Goal: Find contact information: Find contact information

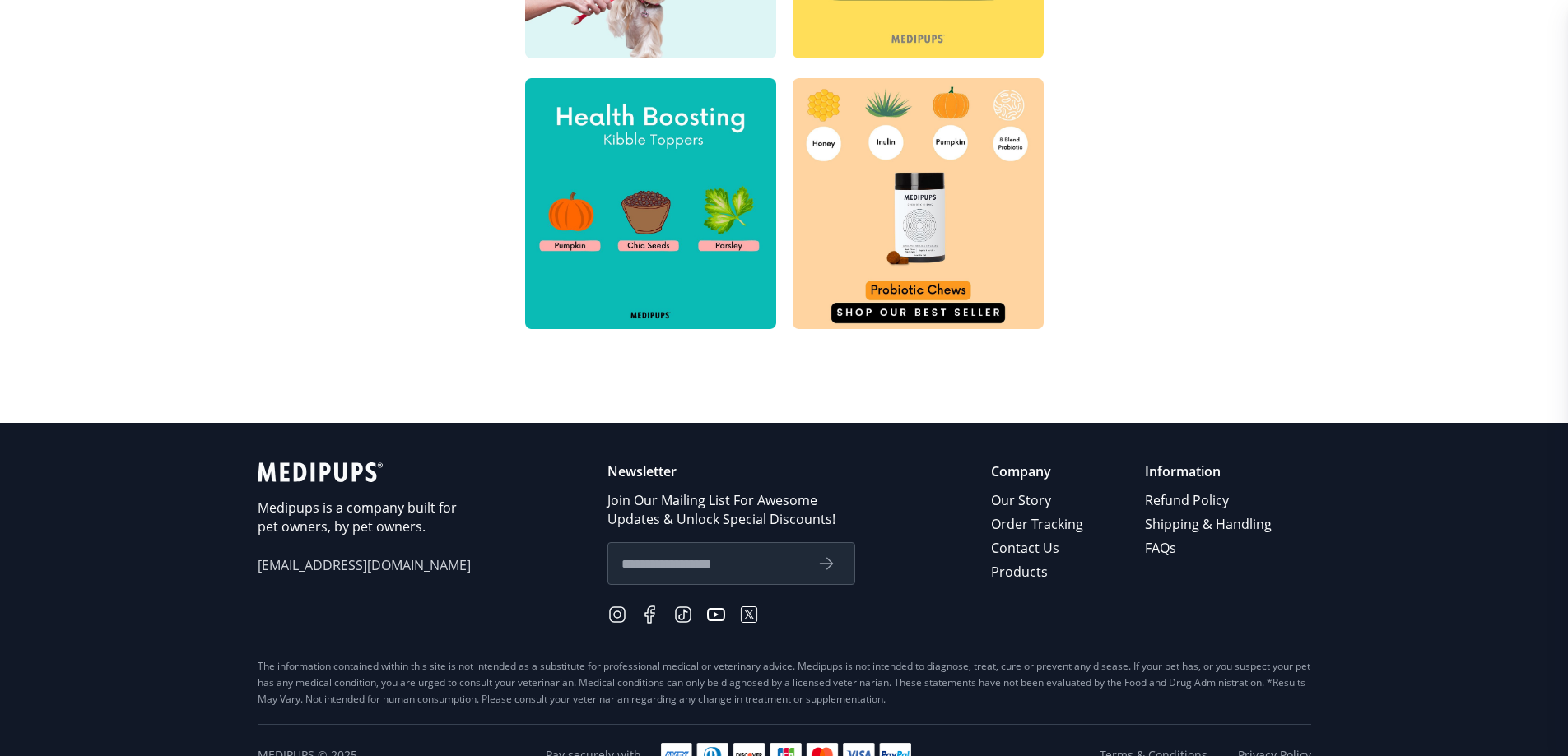
scroll to position [789, 0]
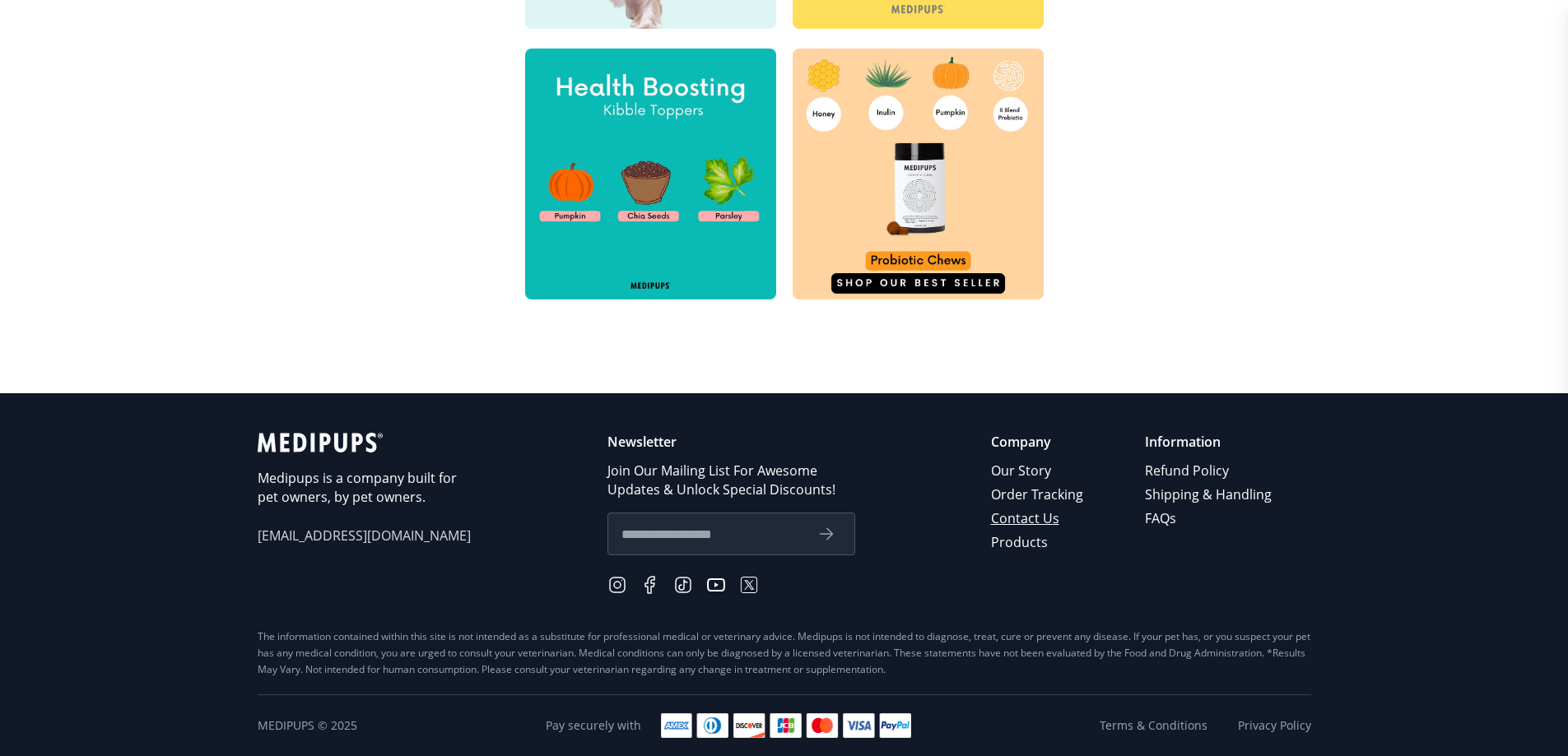
click at [1059, 518] on link "Contact Us" at bounding box center [1038, 518] width 95 height 24
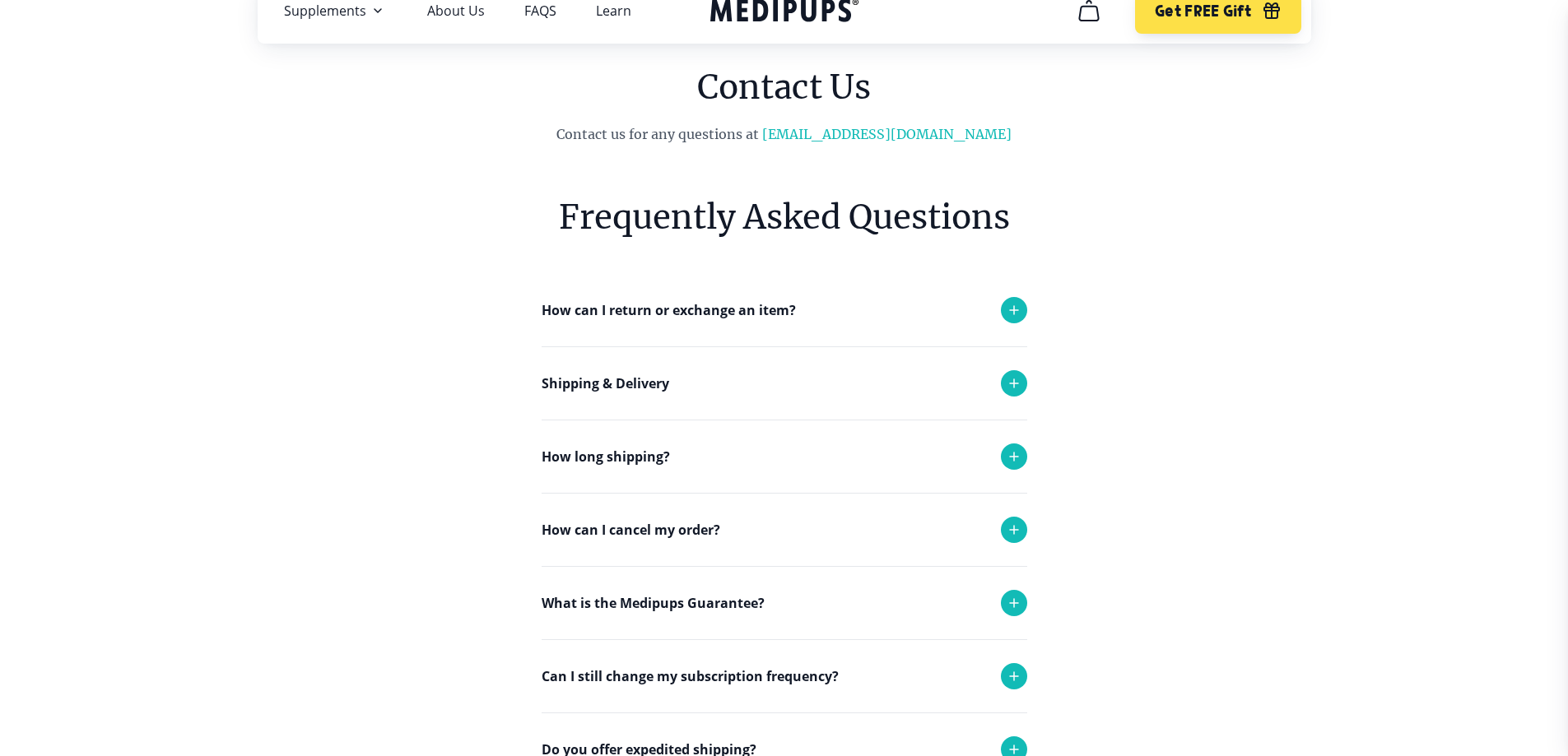
scroll to position [83, 0]
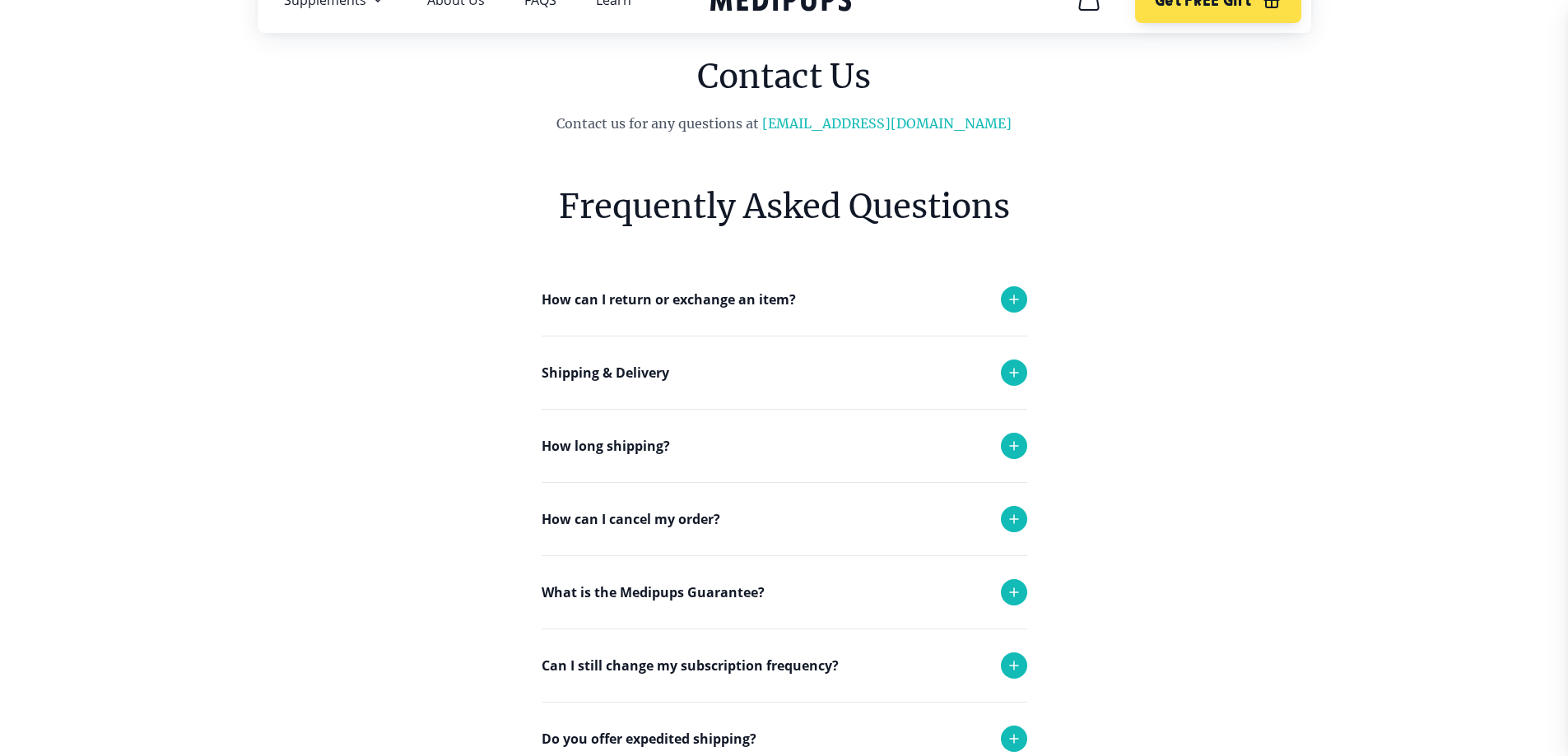
click at [1010, 519] on icon at bounding box center [1014, 519] width 8 height 8
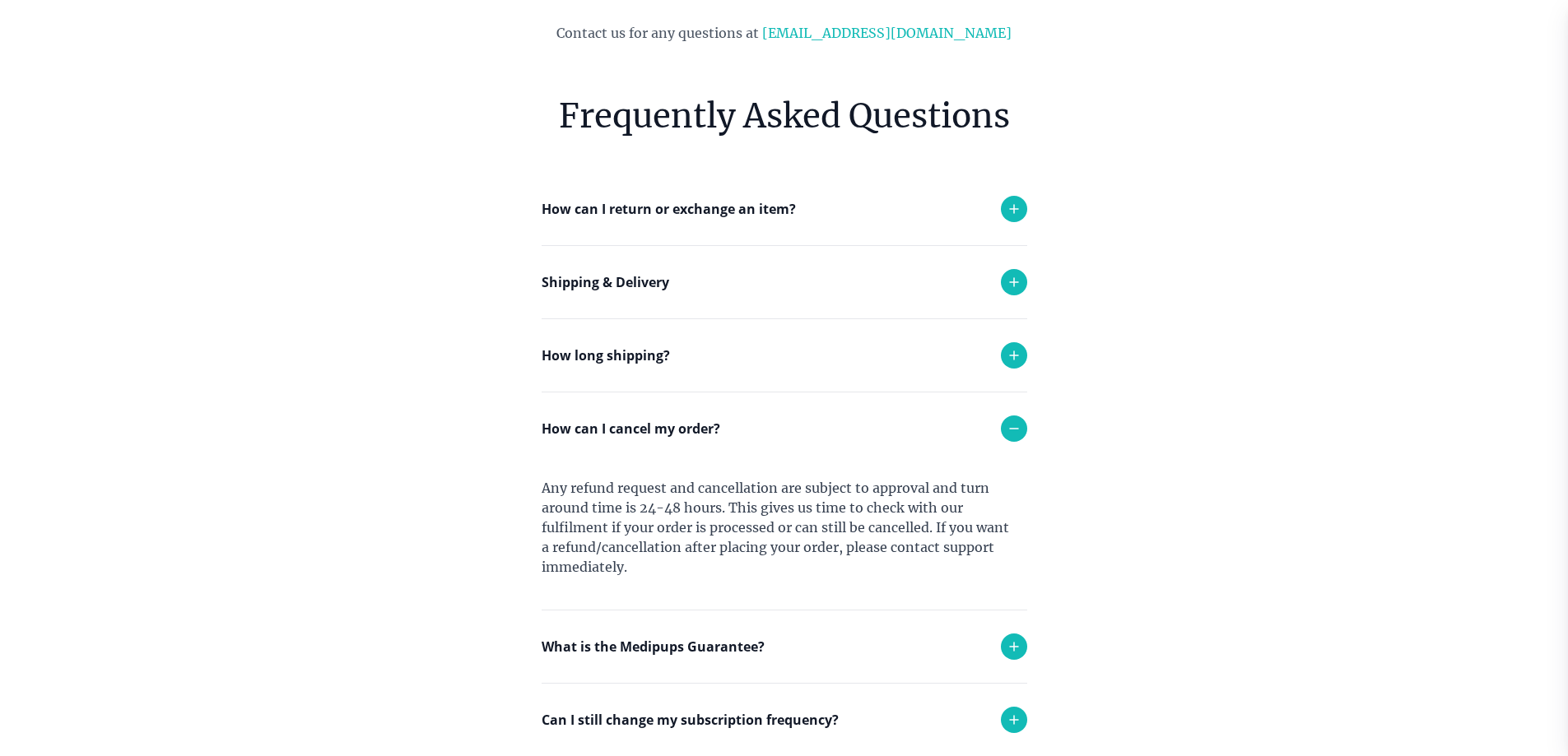
scroll to position [164, 0]
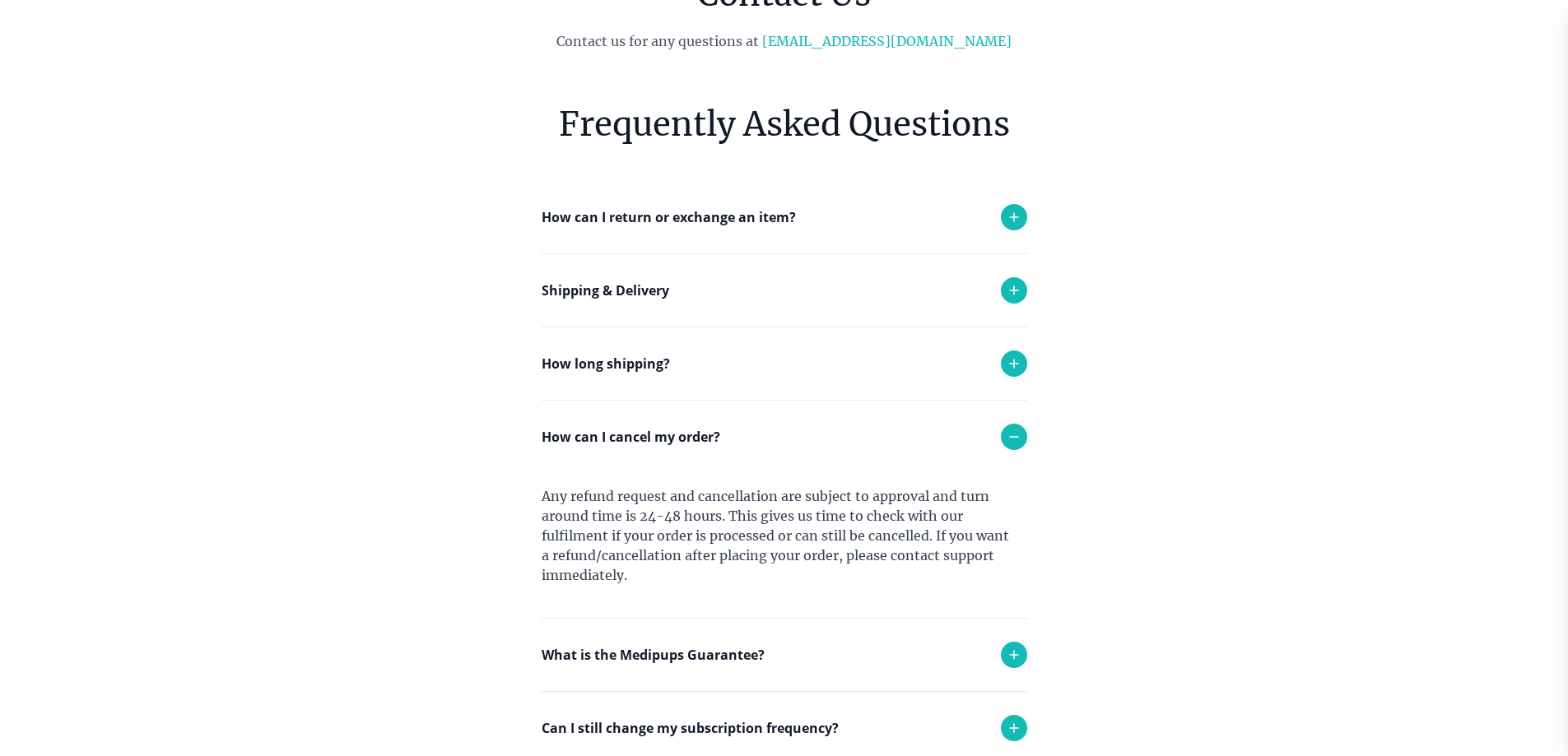
click at [1016, 213] on icon at bounding box center [1014, 217] width 20 height 20
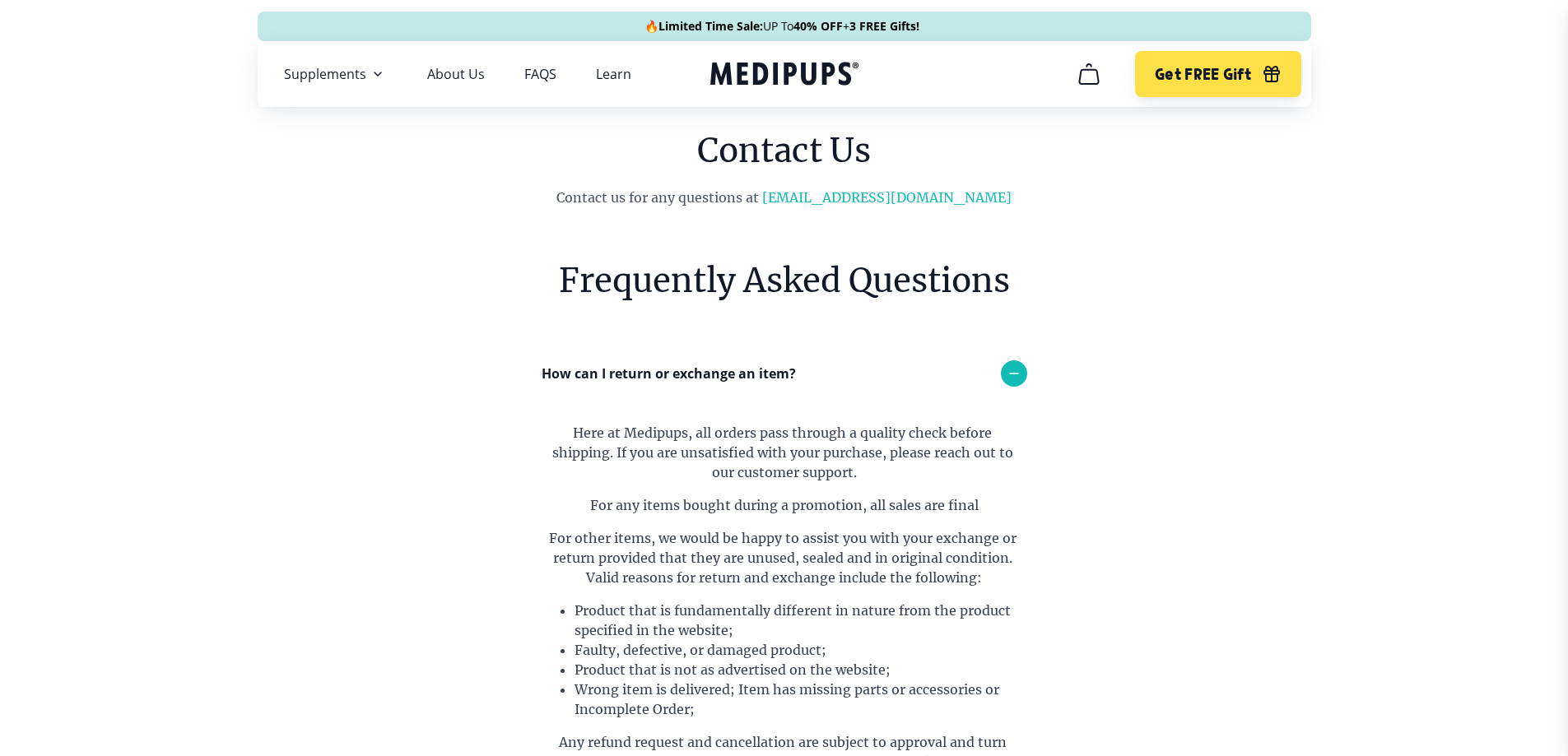
scroll to position [0, 0]
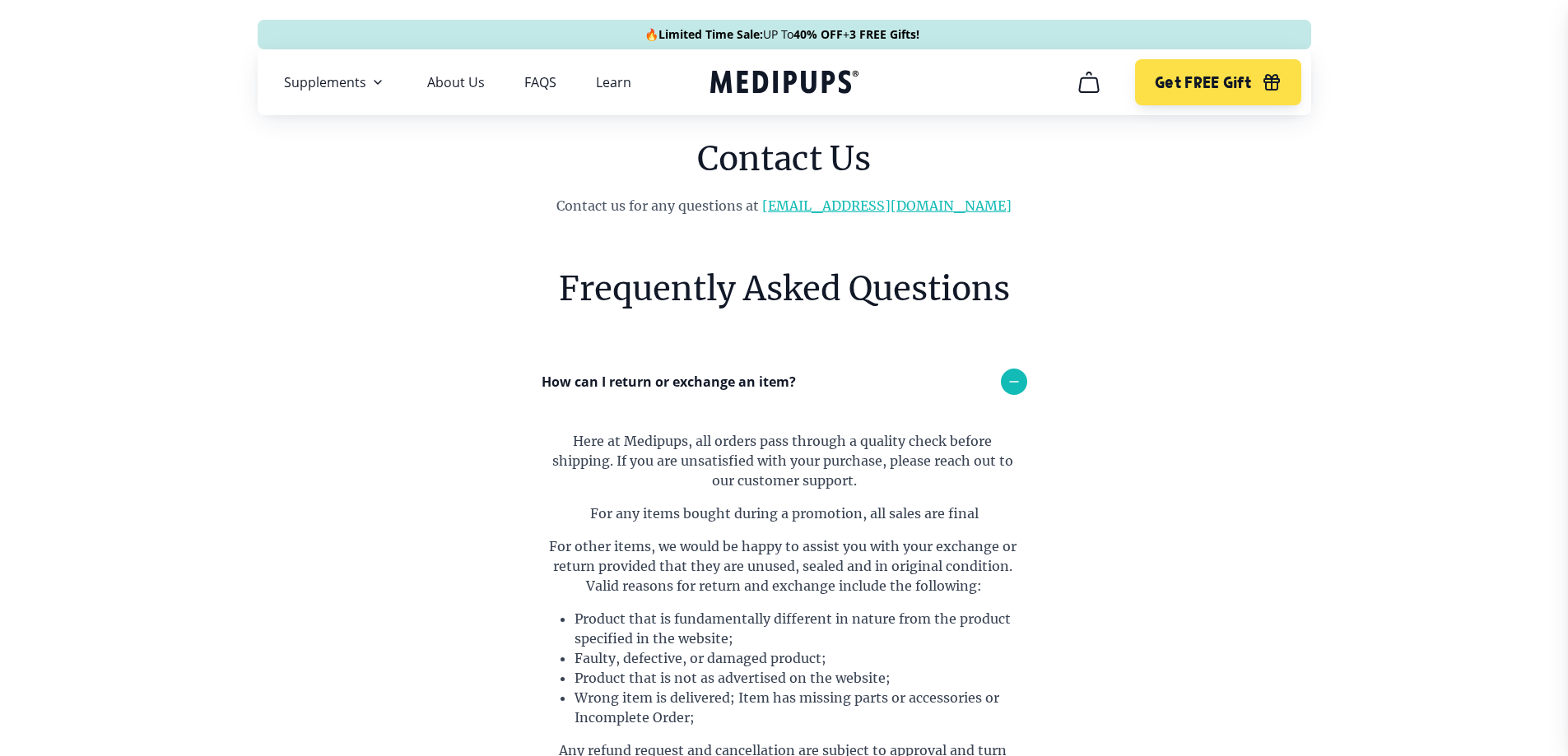
click at [888, 210] on link "[EMAIL_ADDRESS][DOMAIN_NAME]" at bounding box center [887, 206] width 249 height 17
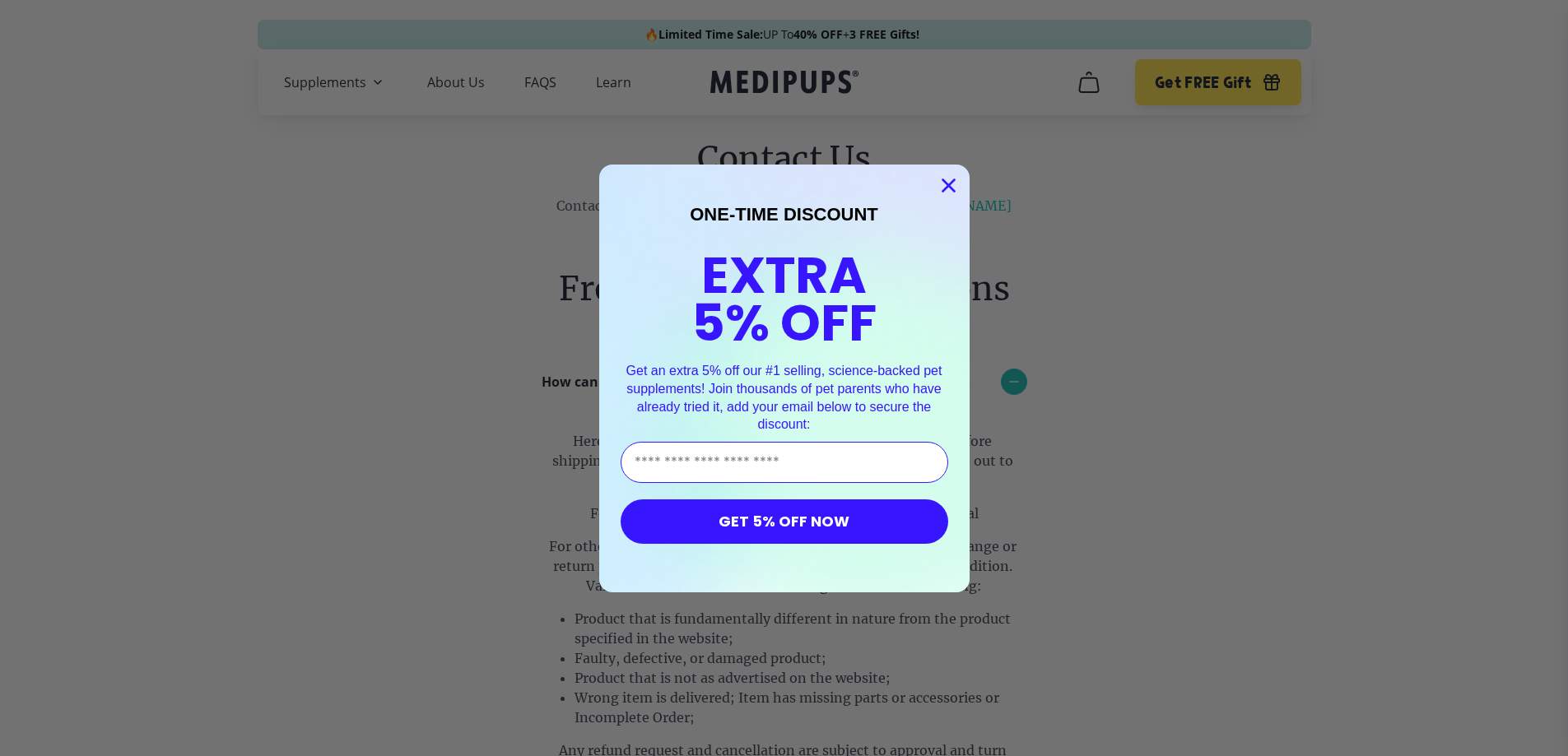
click at [945, 185] on circle "Close dialog" at bounding box center [947, 184] width 27 height 27
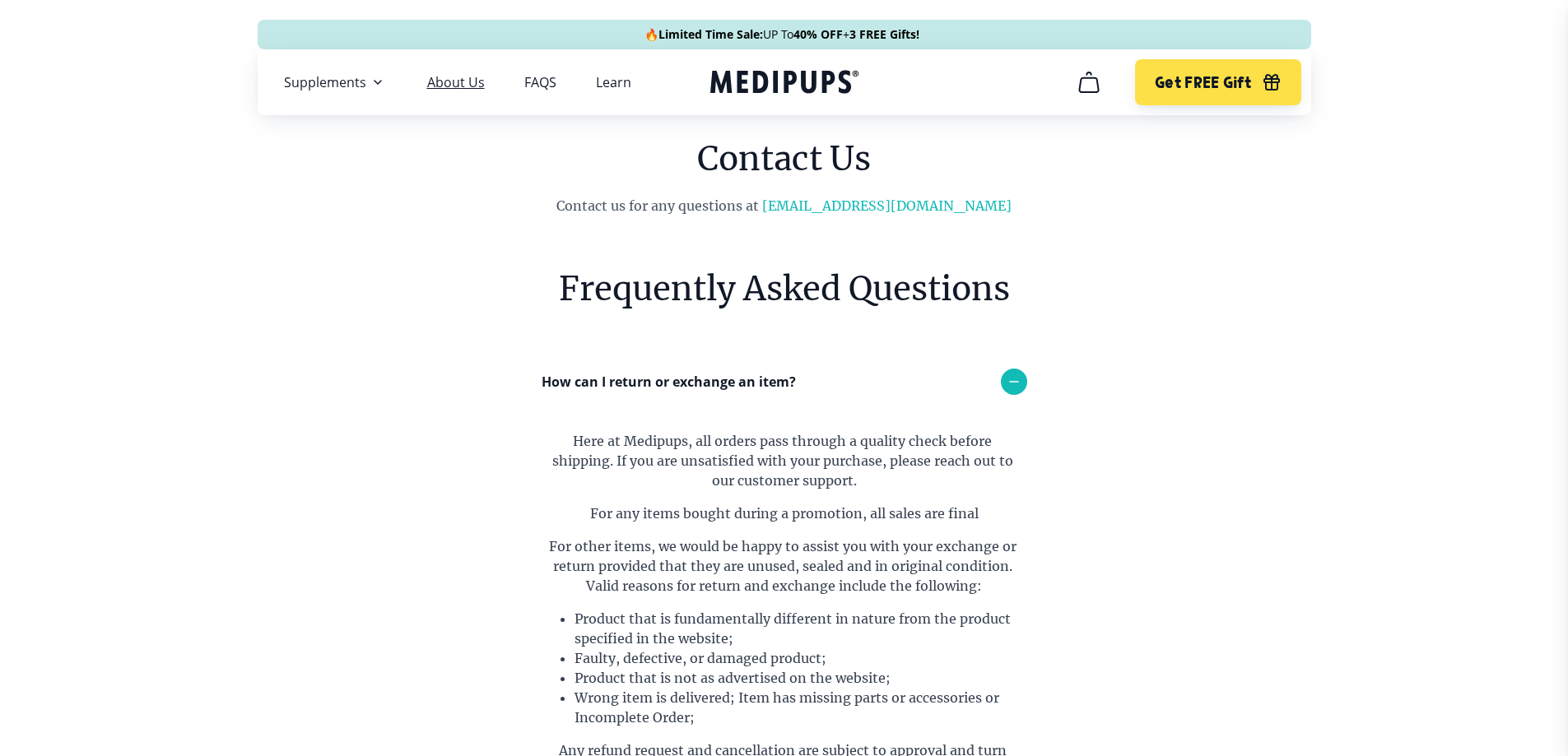
click at [463, 87] on link "About Us" at bounding box center [456, 83] width 58 height 17
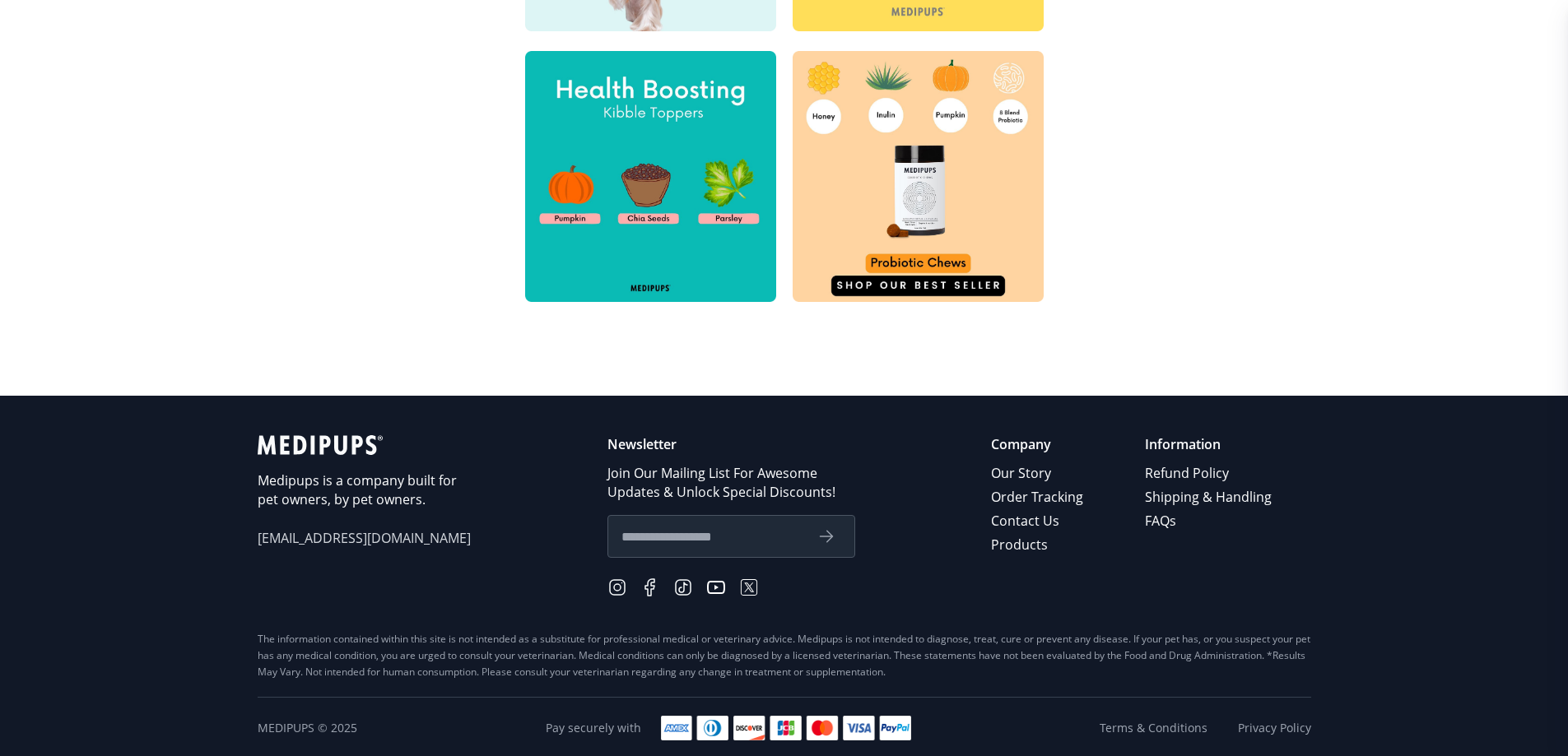
scroll to position [789, 0]
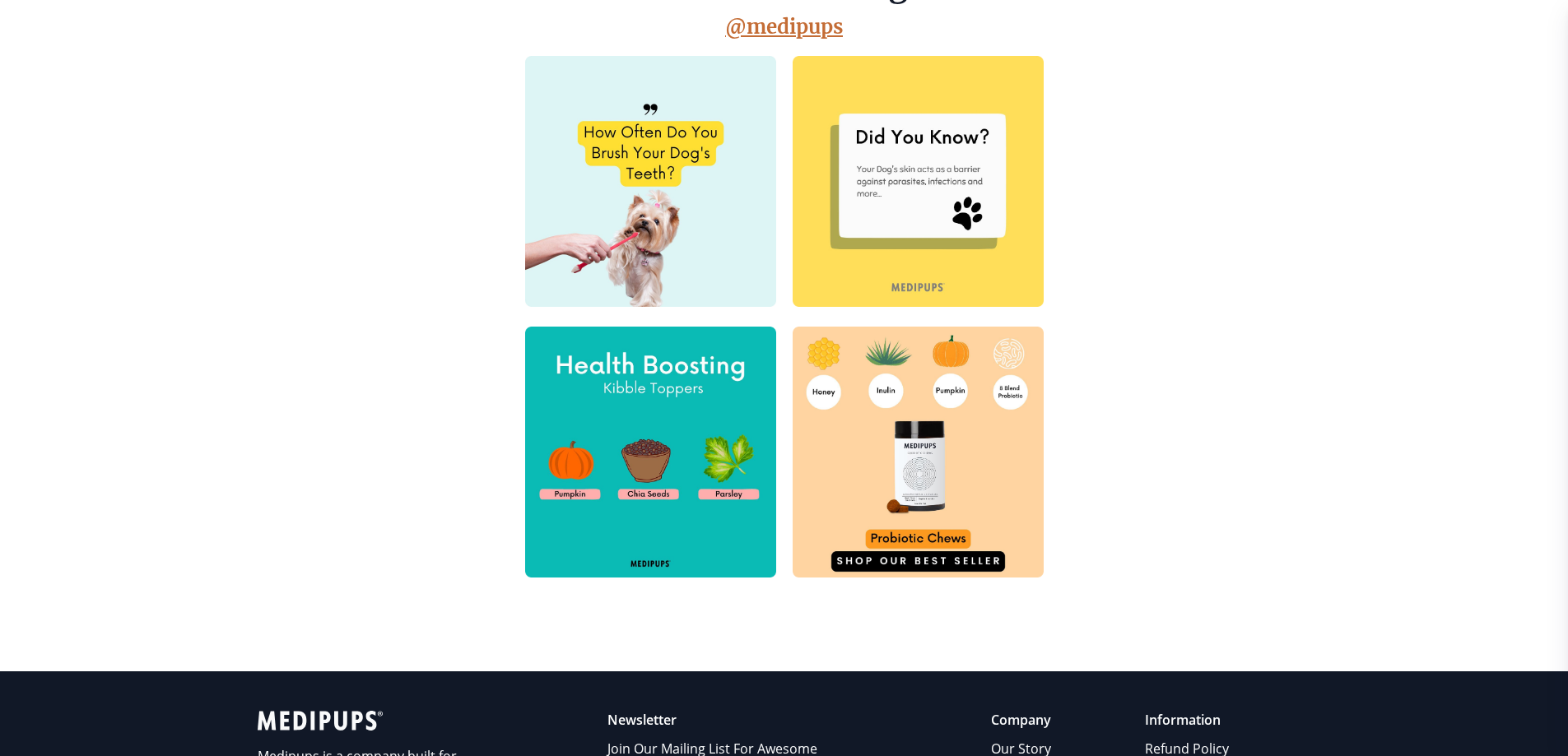
scroll to position [789, 0]
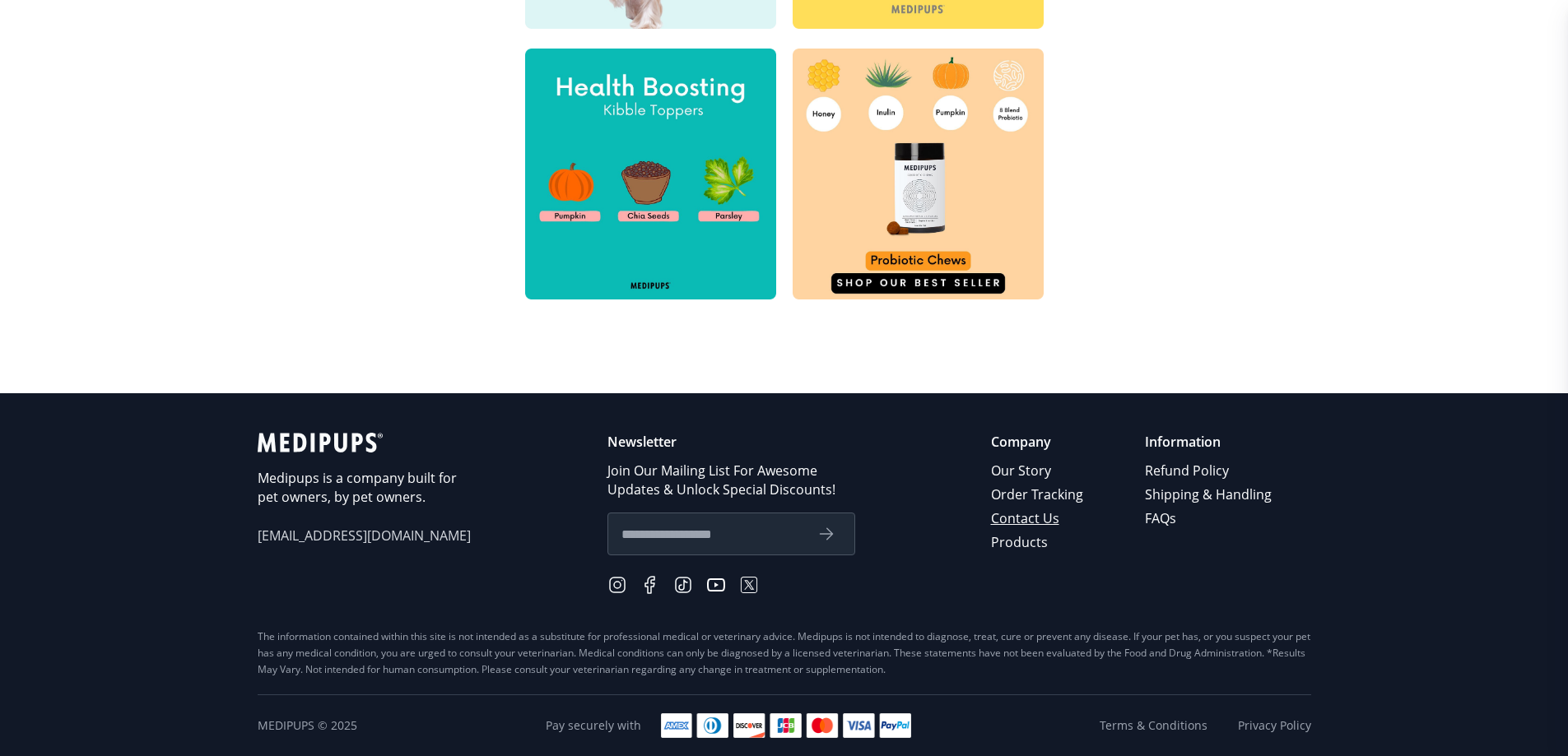
click at [1053, 522] on link "Contact Us" at bounding box center [1038, 518] width 95 height 24
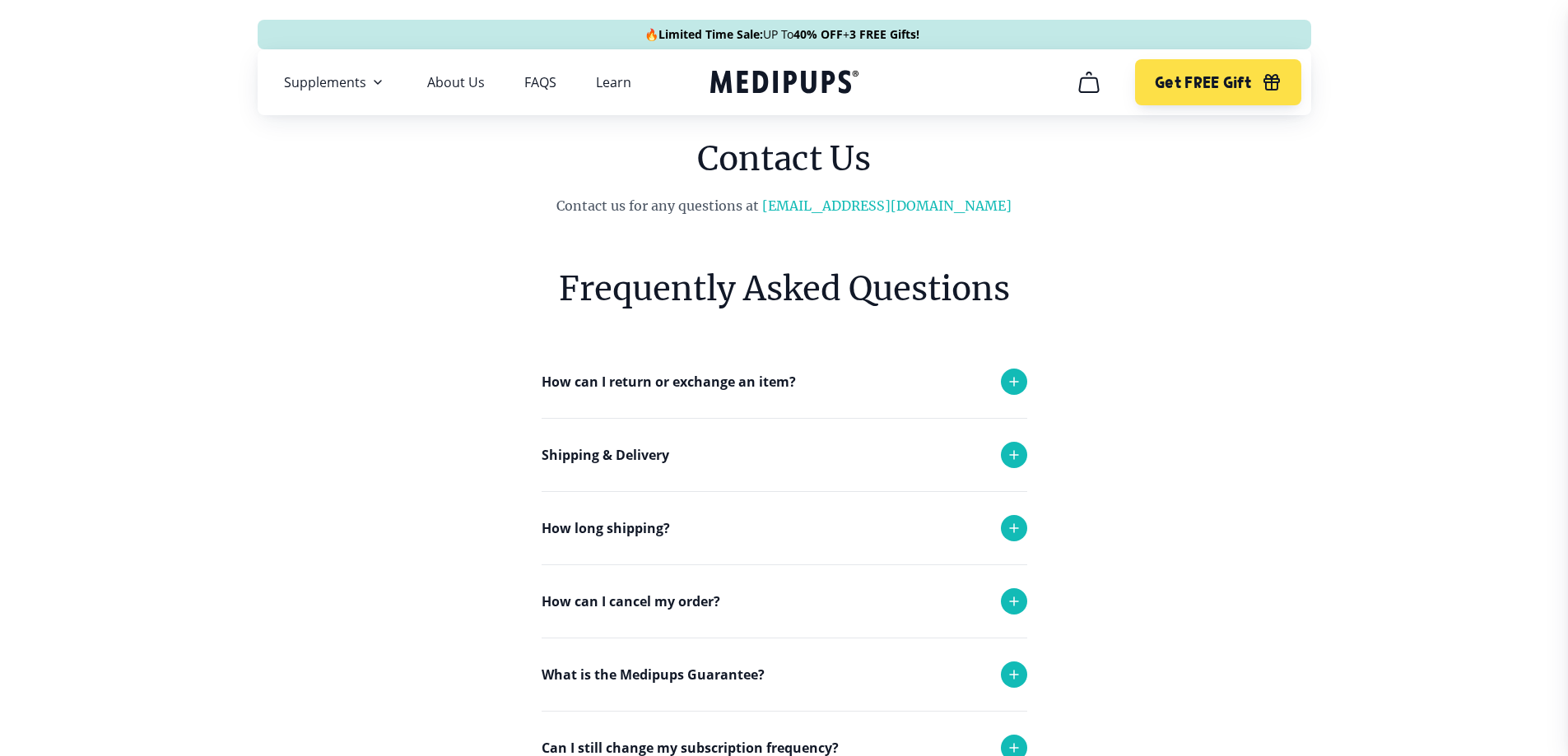
click at [1017, 602] on icon at bounding box center [1014, 602] width 8 height 8
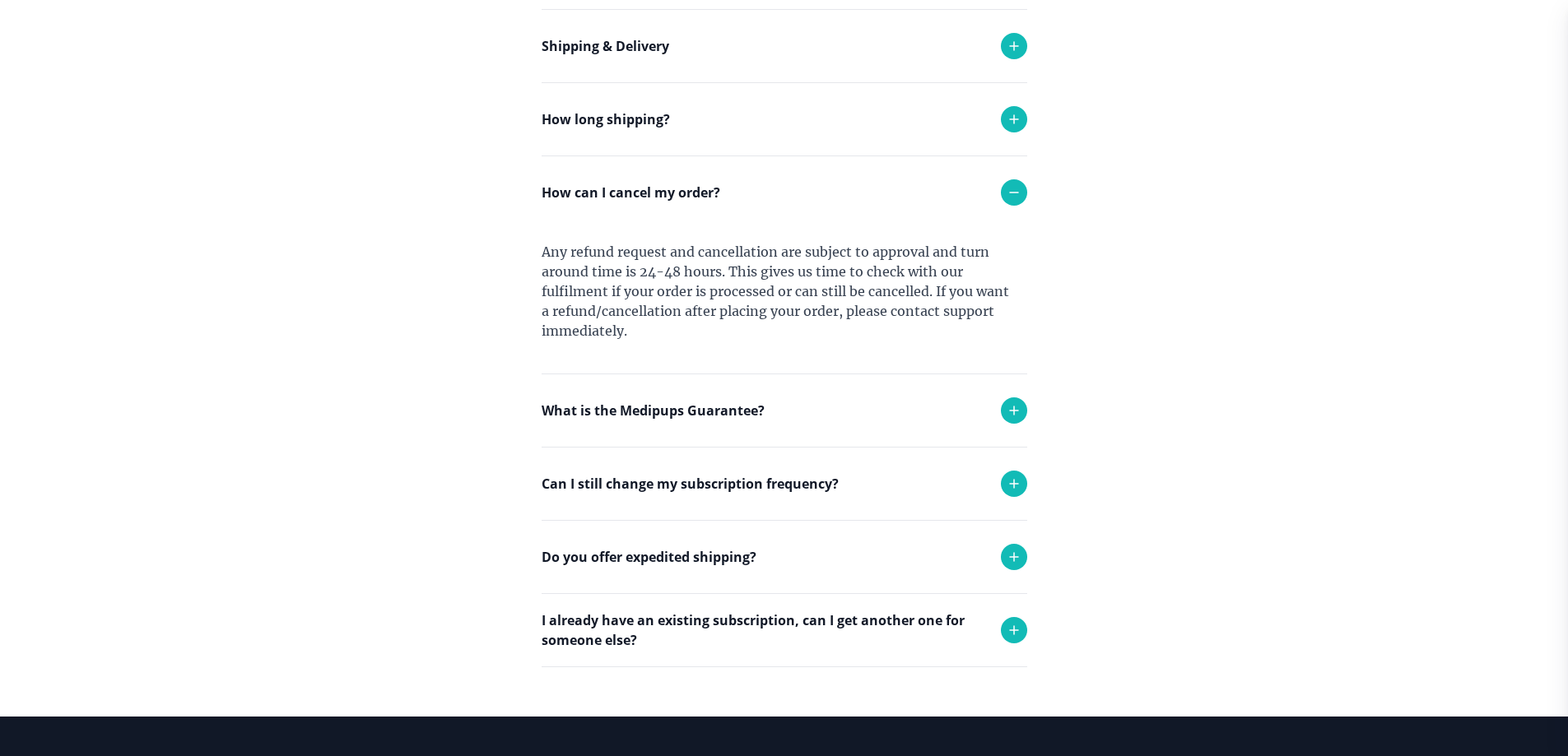
scroll to position [411, 0]
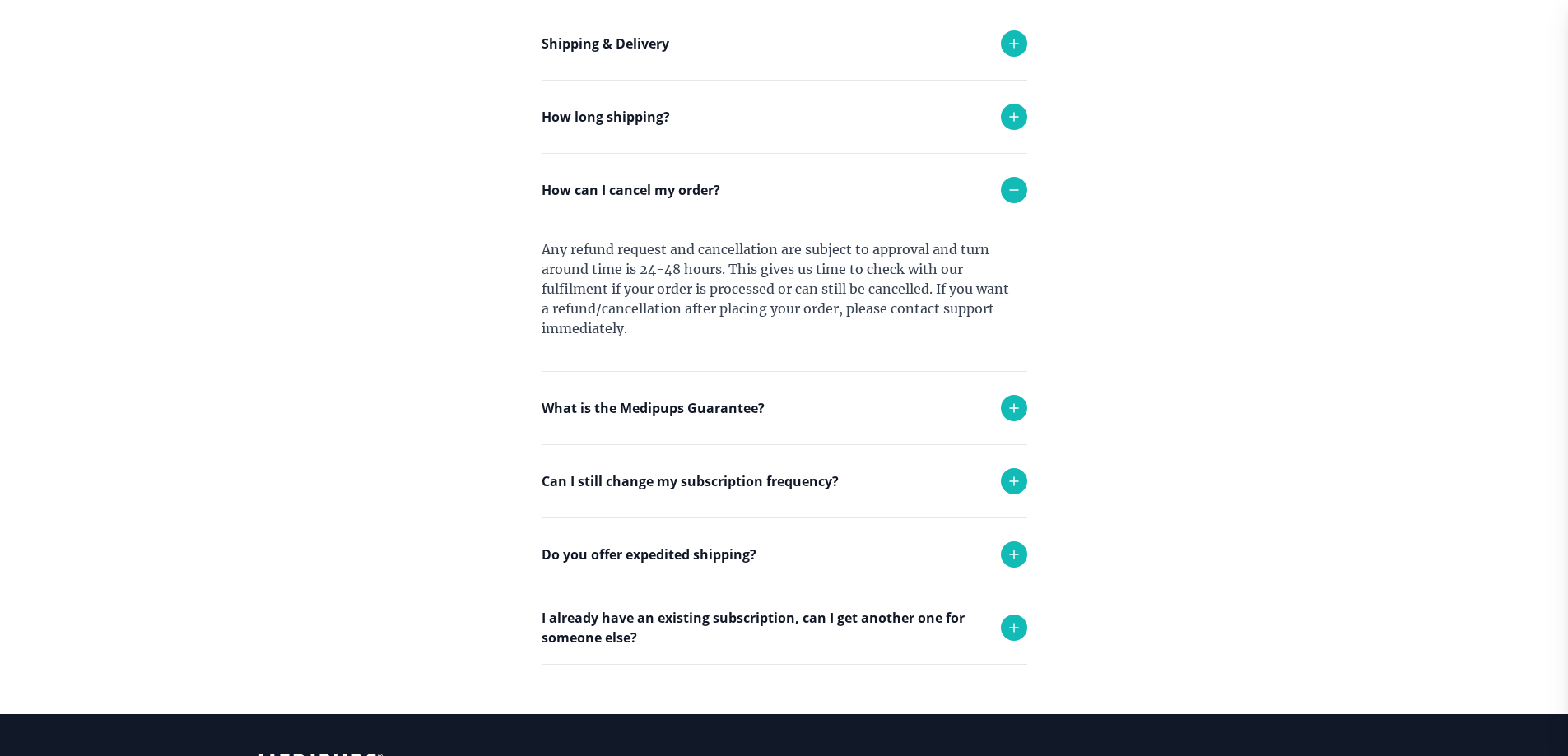
click at [1007, 480] on icon at bounding box center [1014, 481] width 20 height 20
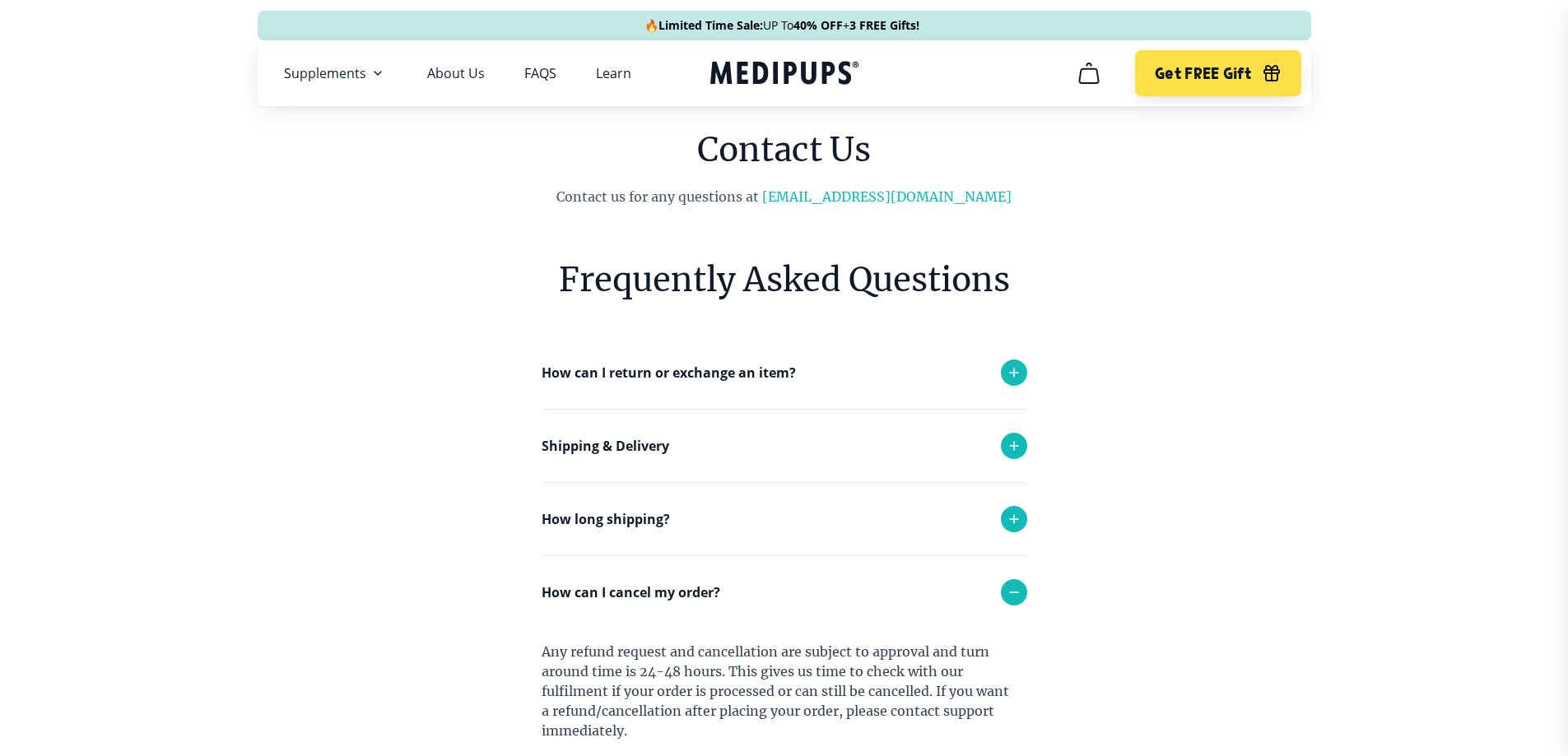
scroll to position [0, 0]
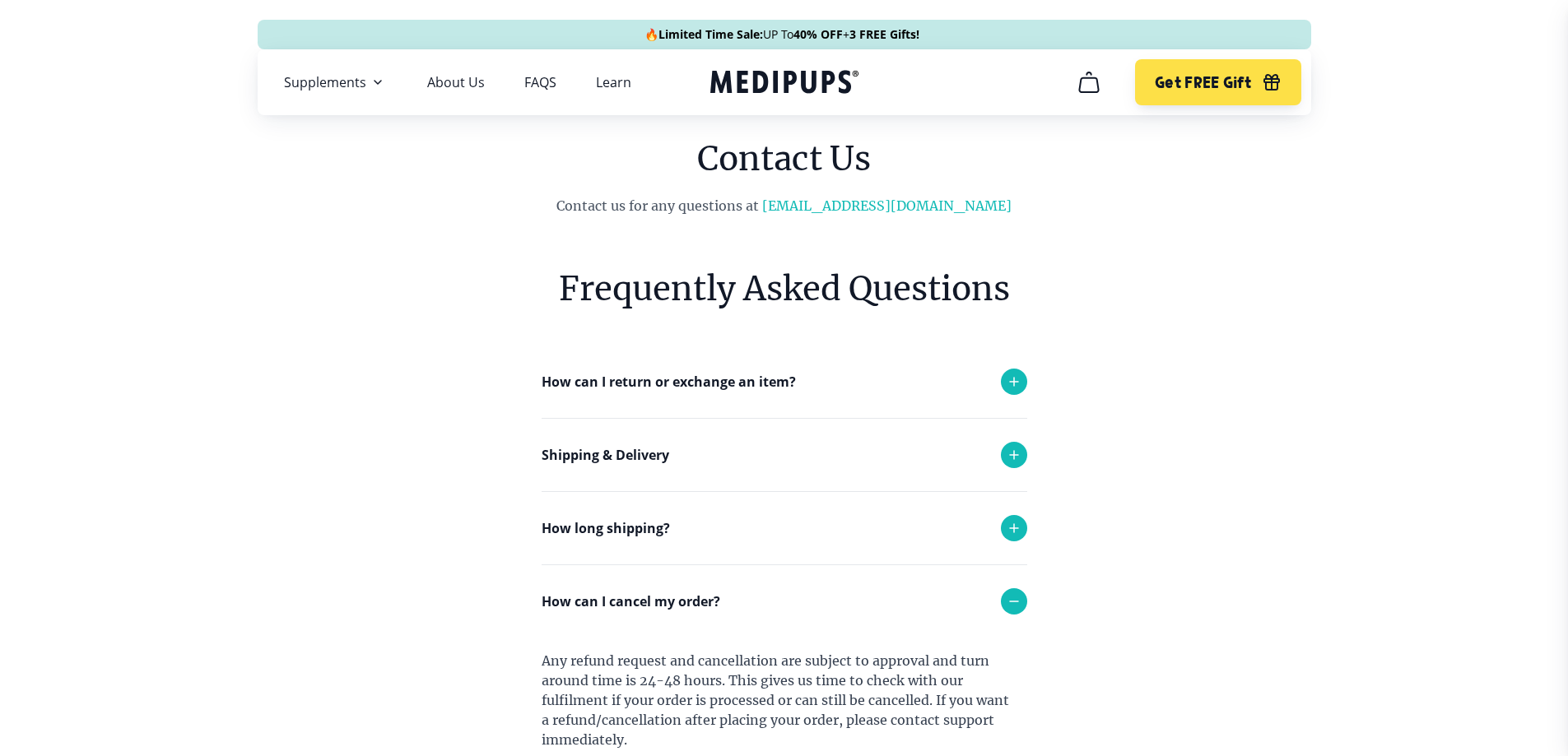
drag, startPoint x: 816, startPoint y: 207, endPoint x: 779, endPoint y: 259, distance: 63.8
click at [777, 259] on section "Frequently Asked Questions How can I return or exchange an item? Here at [GEOGR…" at bounding box center [784, 713] width 601 height 995
